Goal: Transaction & Acquisition: Register for event/course

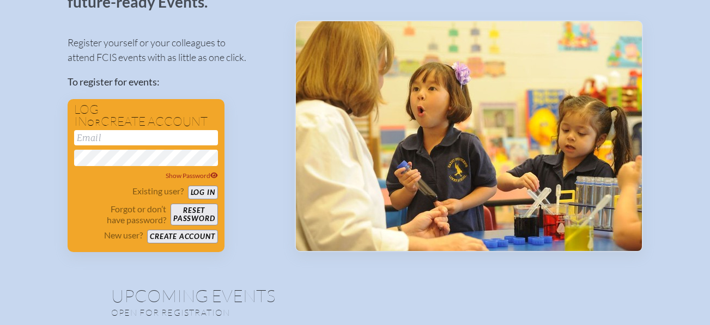
scroll to position [99, 0]
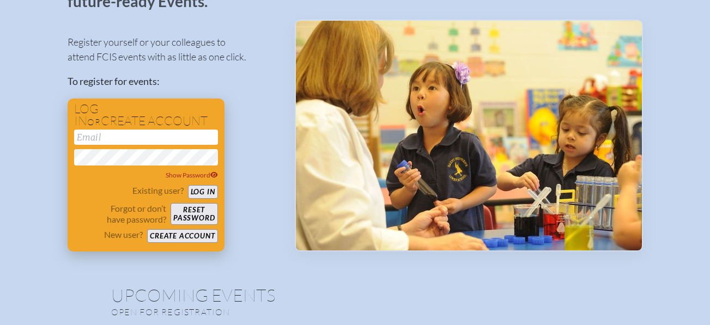
type input "[PERSON_NAME][EMAIL_ADDRESS][DOMAIN_NAME]"
click at [201, 188] on button "Log in" at bounding box center [203, 192] width 30 height 14
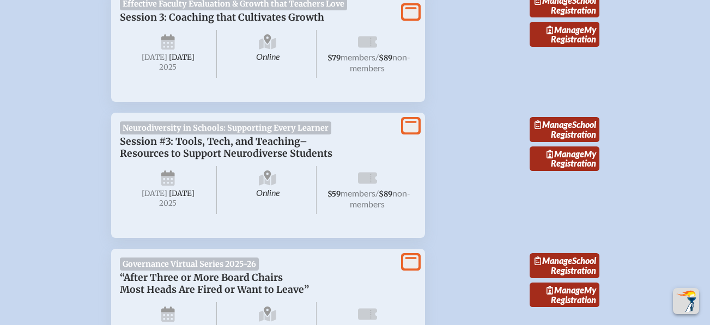
scroll to position [1482, 0]
click at [413, 132] on icon at bounding box center [410, 126] width 15 height 14
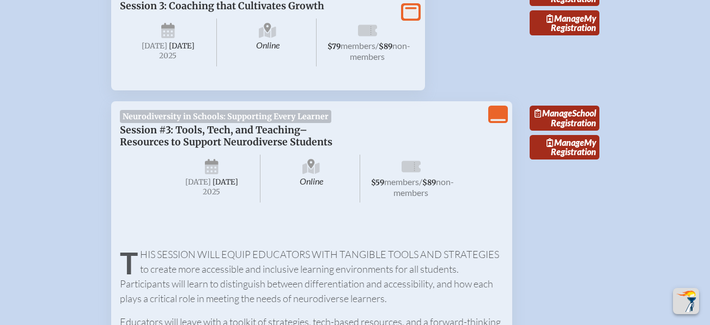
scroll to position [1492, 8]
click at [559, 148] on span "Manage" at bounding box center [565, 143] width 38 height 10
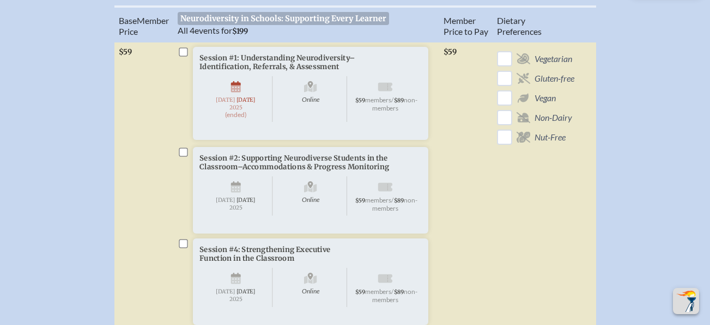
scroll to position [388, 6]
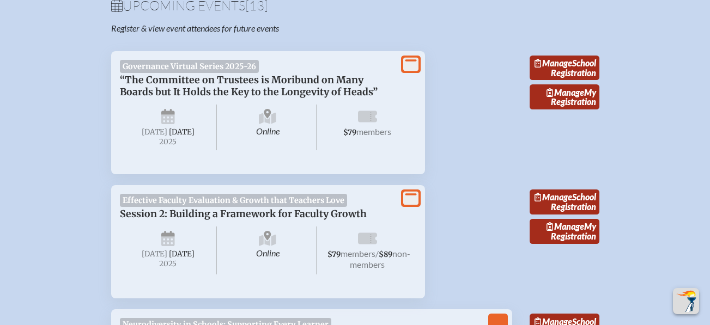
scroll to position [1492, 8]
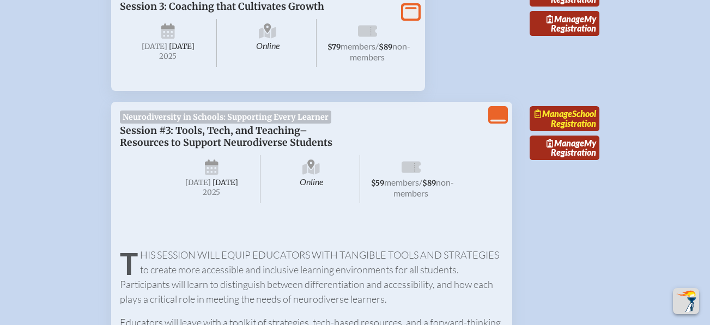
click at [557, 131] on link "Manage School Registration" at bounding box center [564, 118] width 70 height 25
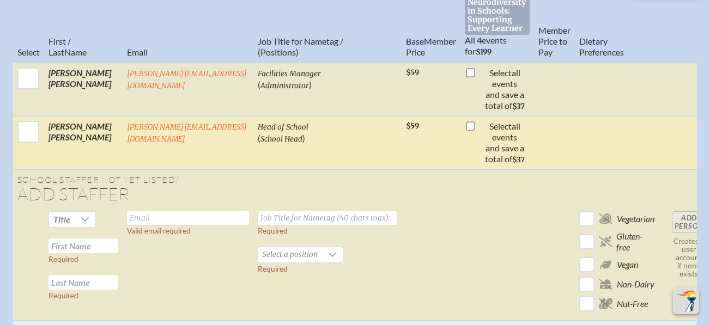
scroll to position [404, 8]
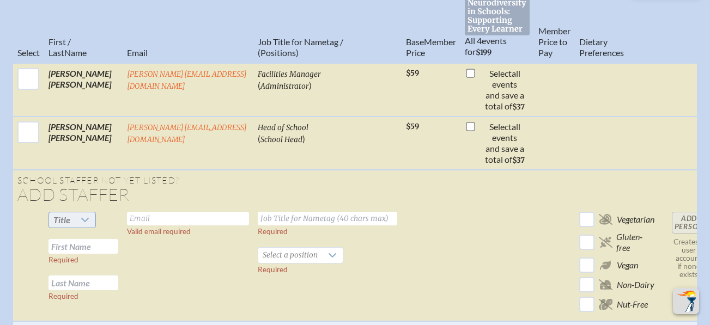
click at [81, 224] on icon at bounding box center [85, 220] width 9 height 9
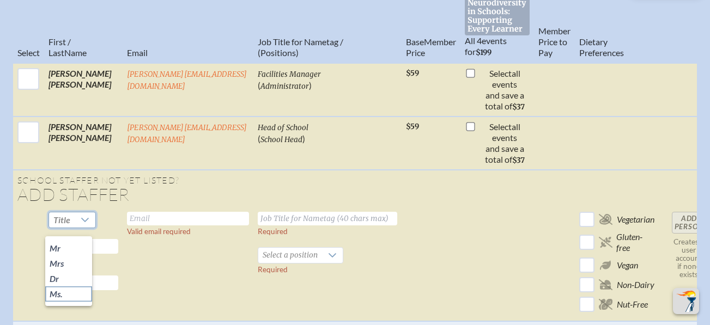
click at [54, 296] on span "Ms." at bounding box center [56, 294] width 13 height 11
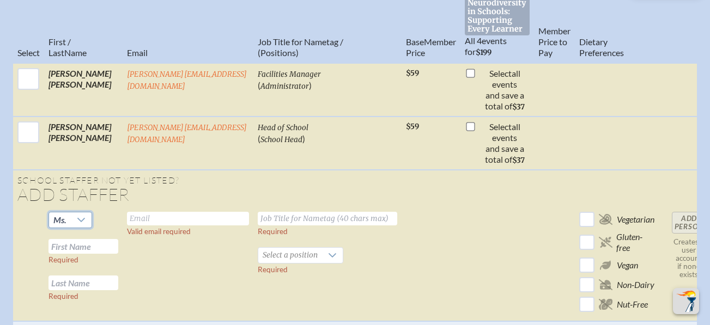
click at [84, 254] on input "text" at bounding box center [83, 246] width 70 height 15
type input "[PERSON_NAME]"
click at [78, 290] on input "text" at bounding box center [83, 283] width 70 height 15
type input "[PERSON_NAME]"
click at [153, 223] on input "text" at bounding box center [188, 219] width 122 height 14
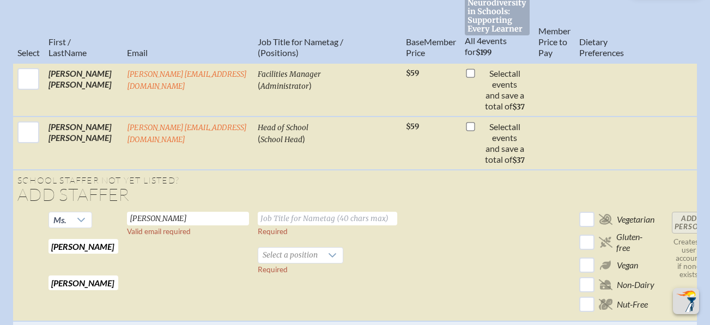
type input "[PERSON_NAME][EMAIL_ADDRESS][DOMAIN_NAME]"
click at [306, 223] on input "text" at bounding box center [327, 219] width 139 height 14
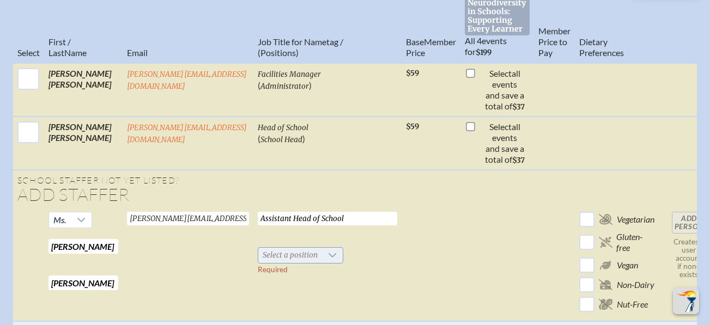
type input "Assistant Head of School"
click at [328, 260] on icon at bounding box center [332, 255] width 9 height 9
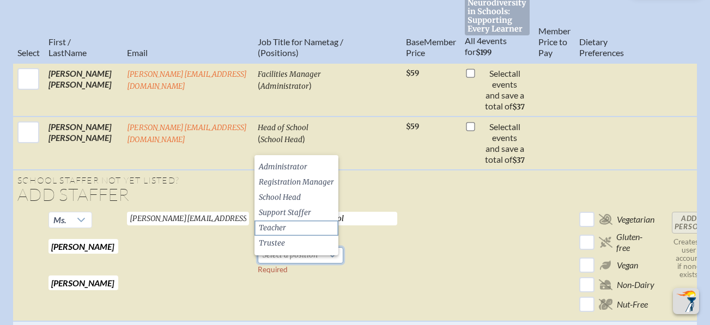
click at [272, 230] on span "Teacher" at bounding box center [272, 228] width 27 height 11
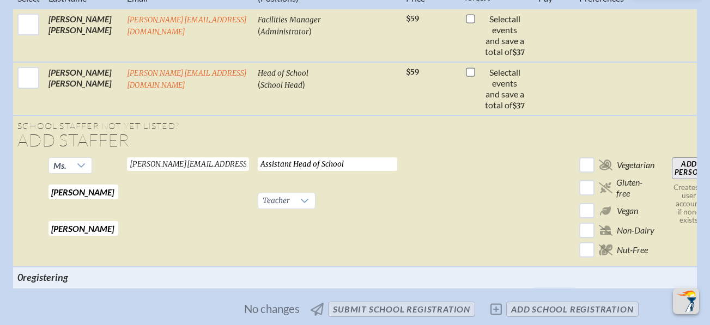
scroll to position [457, 8]
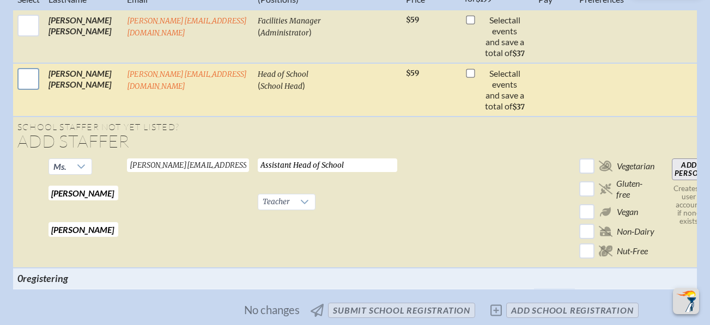
click at [15, 90] on input "checkbox" at bounding box center [28, 78] width 27 height 27
checkbox input "true"
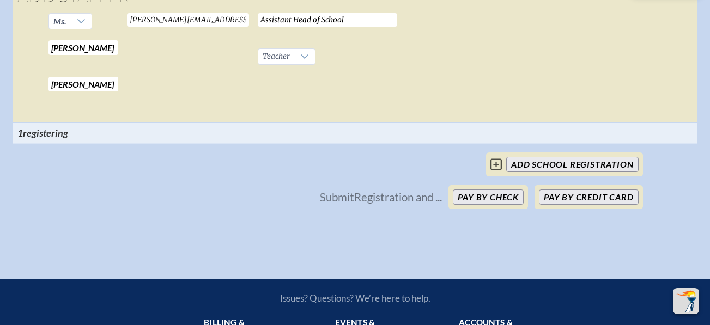
scroll to position [818, 0]
